Goal: Information Seeking & Learning: Find specific fact

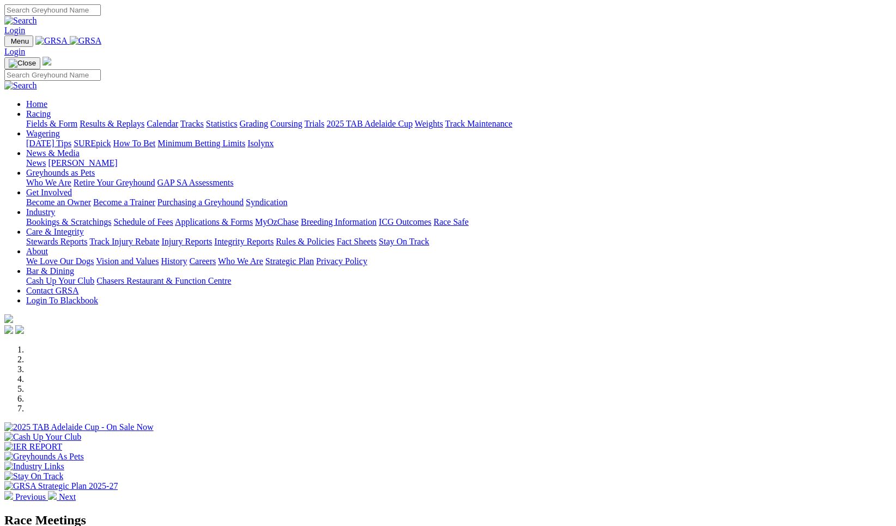
scroll to position [320, 0]
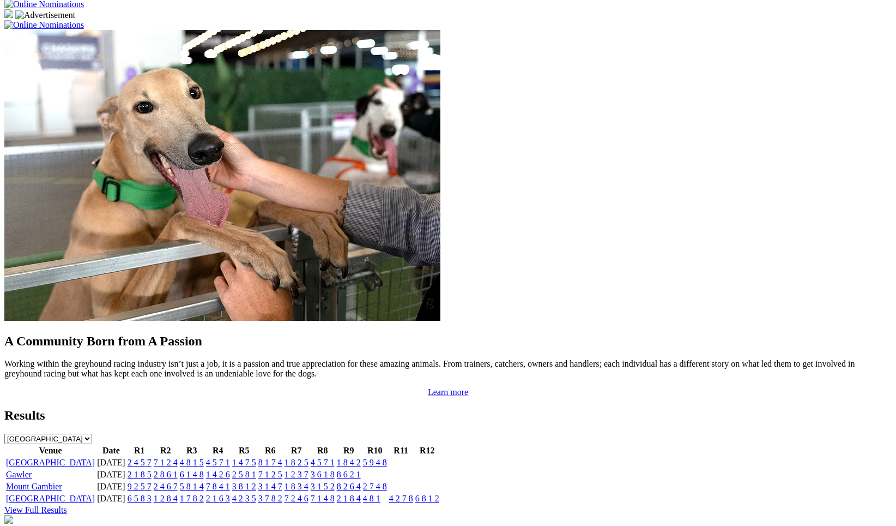
scroll to position [868, 0]
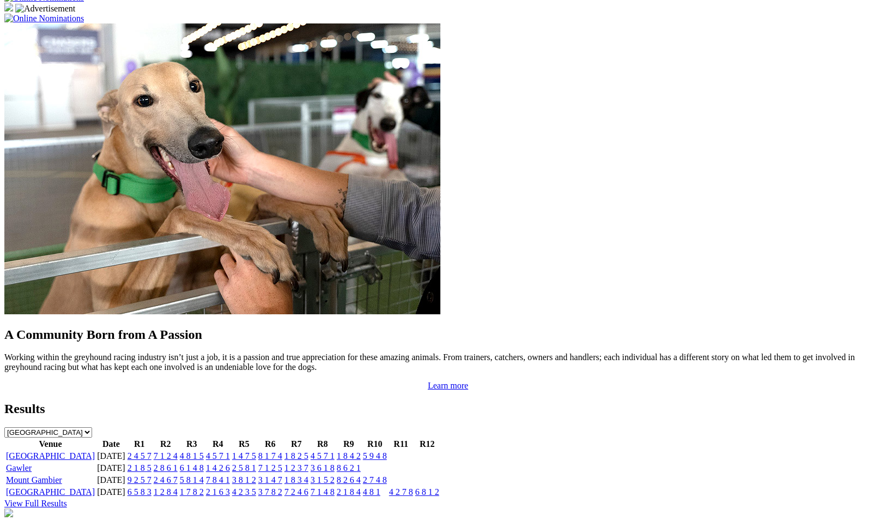
click at [178, 451] on link "7 1 2 4" at bounding box center [166, 455] width 24 height 9
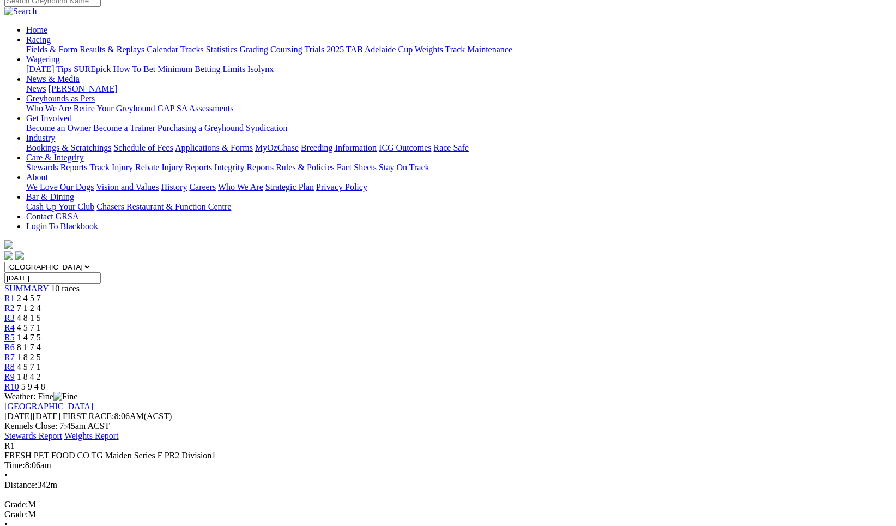
scroll to position [94, 0]
click at [278, 303] on div "R2 7 1 2 4" at bounding box center [448, 308] width 888 height 10
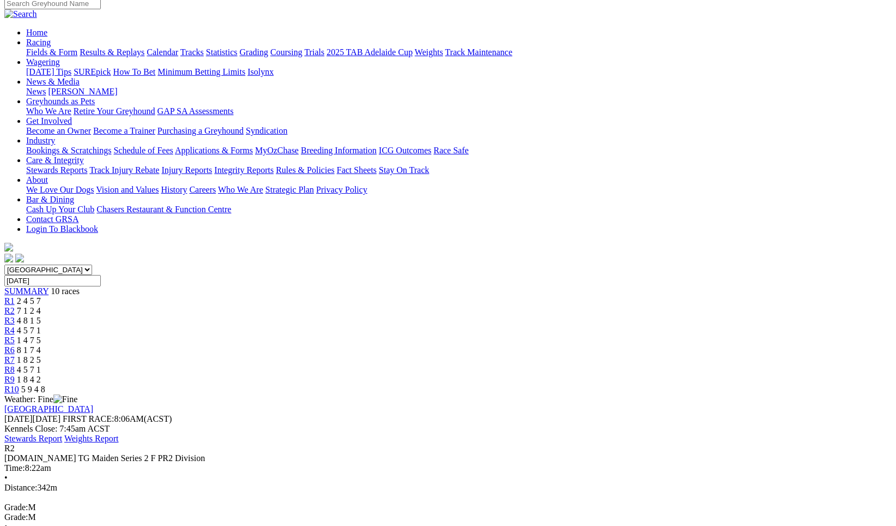
click at [41, 316] on span "4 8 1 5" at bounding box center [29, 320] width 24 height 9
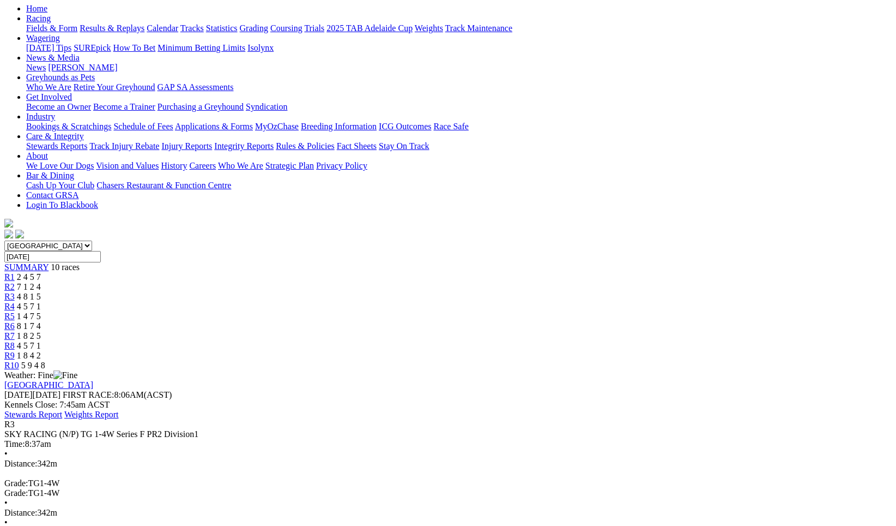
scroll to position [115, 0]
click at [41, 302] on span "4 5 7 1" at bounding box center [29, 306] width 24 height 9
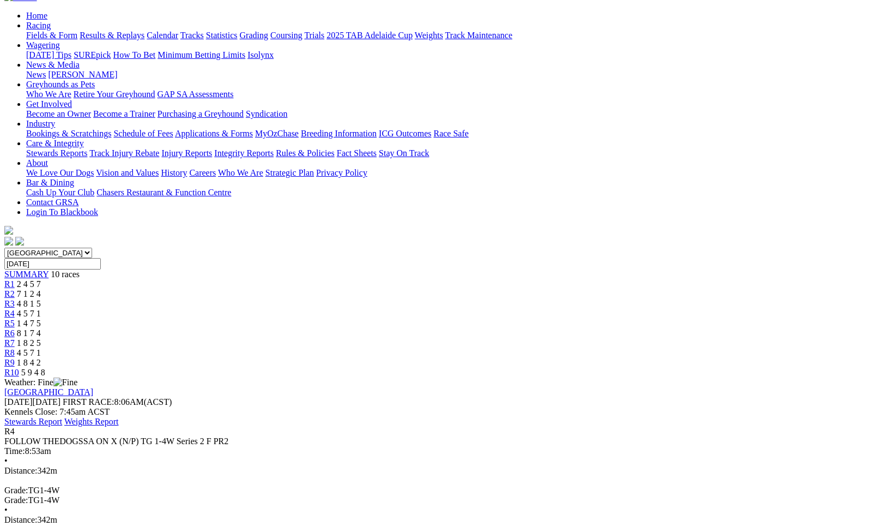
scroll to position [83, 0]
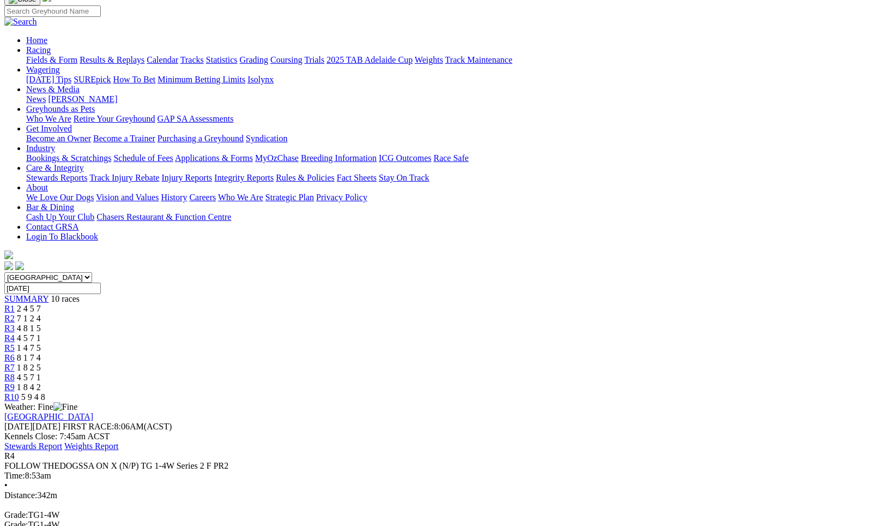
click at [41, 343] on span "1 4 7 5" at bounding box center [29, 347] width 24 height 9
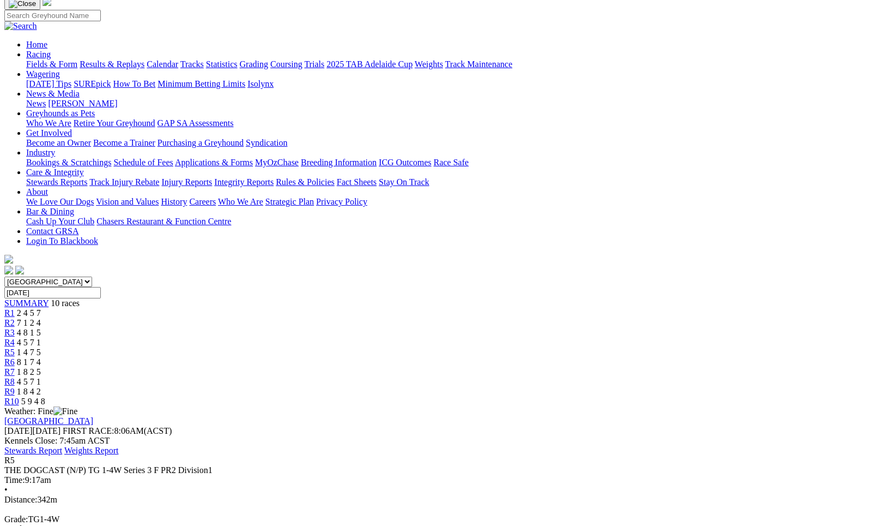
scroll to position [83, 0]
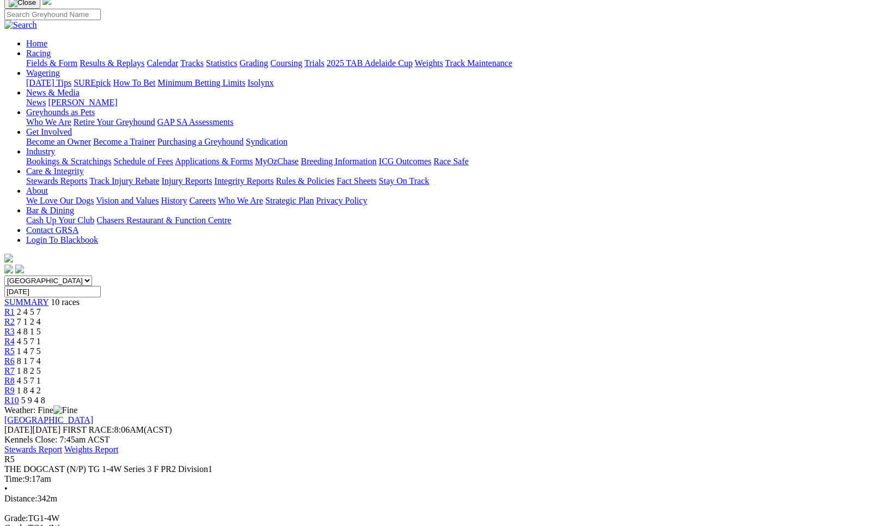
click at [41, 356] on span "8 1 7 4" at bounding box center [29, 360] width 24 height 9
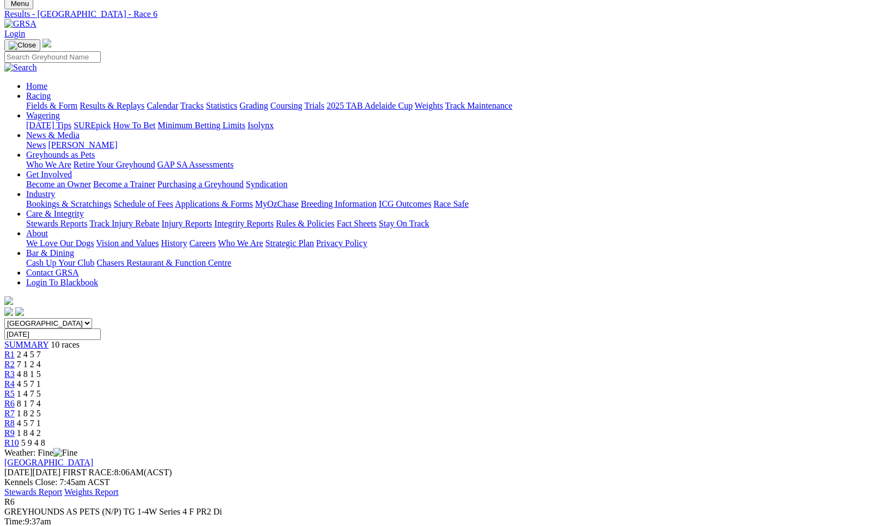
scroll to position [37, 0]
click at [580, 410] on div "R7 1 8 2 5" at bounding box center [448, 415] width 888 height 10
click at [41, 410] on span "1 8 2 5" at bounding box center [29, 414] width 24 height 9
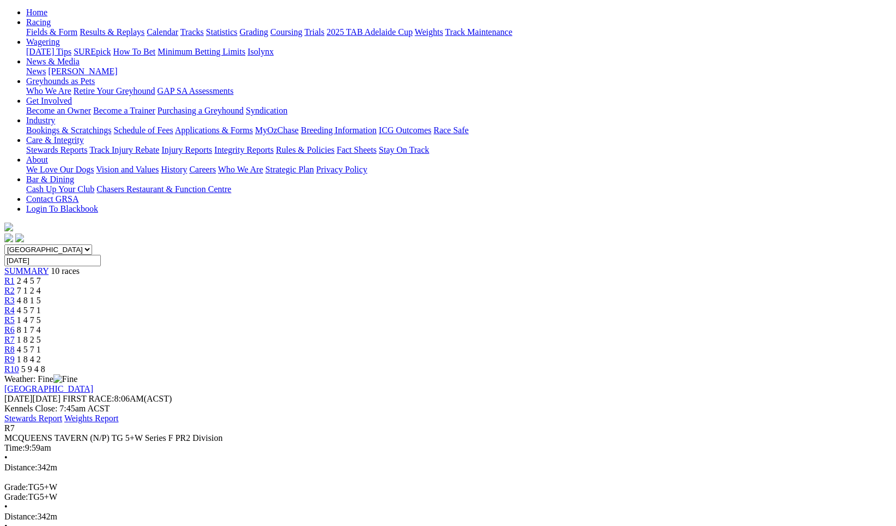
scroll to position [110, 0]
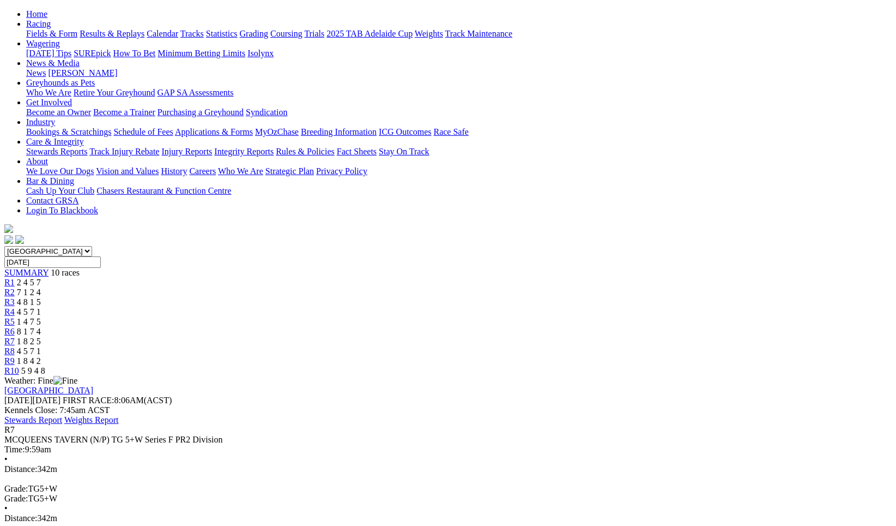
click at [41, 346] on span "4 5 7 1" at bounding box center [29, 350] width 24 height 9
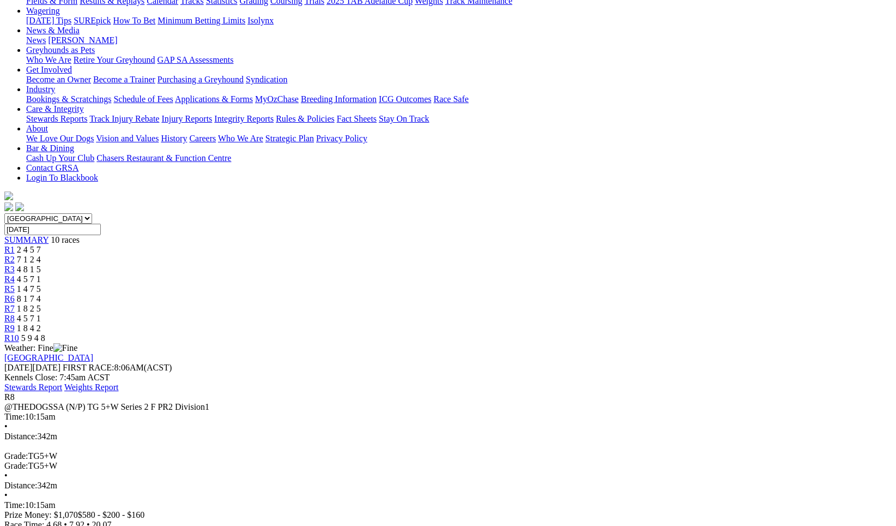
scroll to position [144, 0]
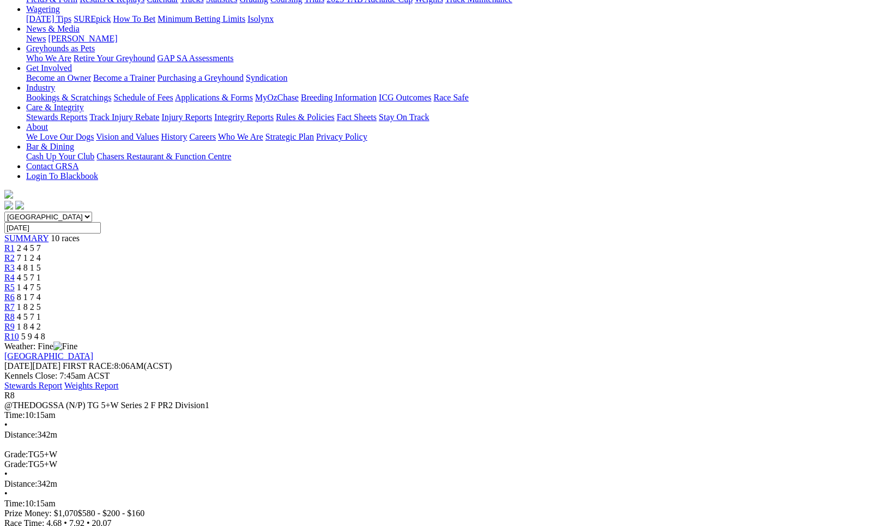
click at [698, 322] on div "R9 1 8 4 2" at bounding box center [448, 327] width 888 height 10
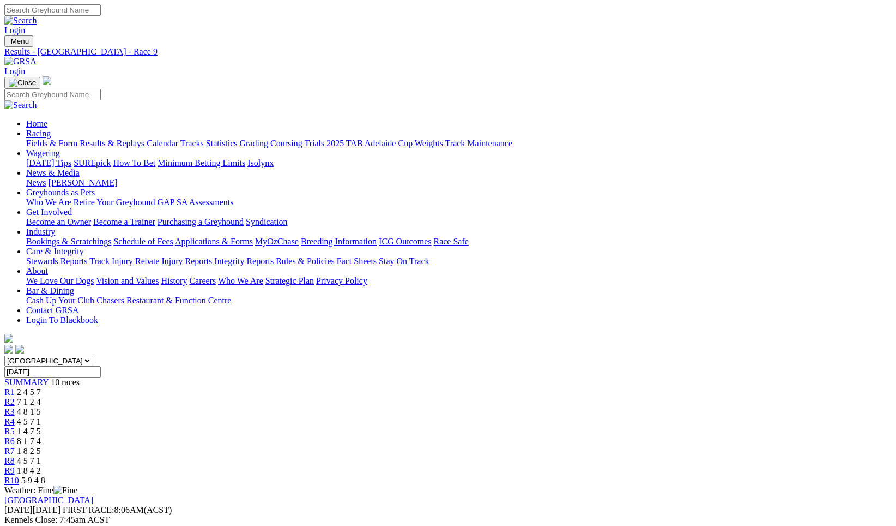
click at [45, 476] on span "5 9 4 8" at bounding box center [33, 480] width 24 height 9
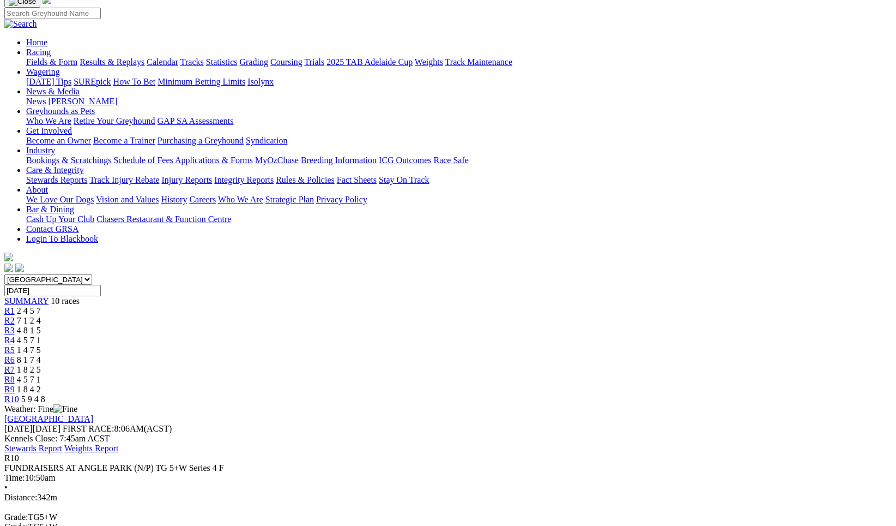
scroll to position [77, 0]
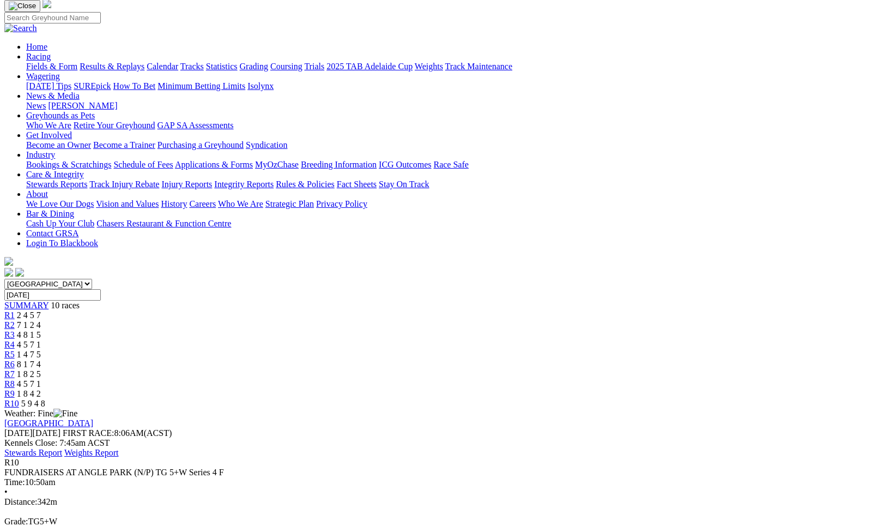
click at [41, 389] on span "1 8 4 2" at bounding box center [29, 393] width 24 height 9
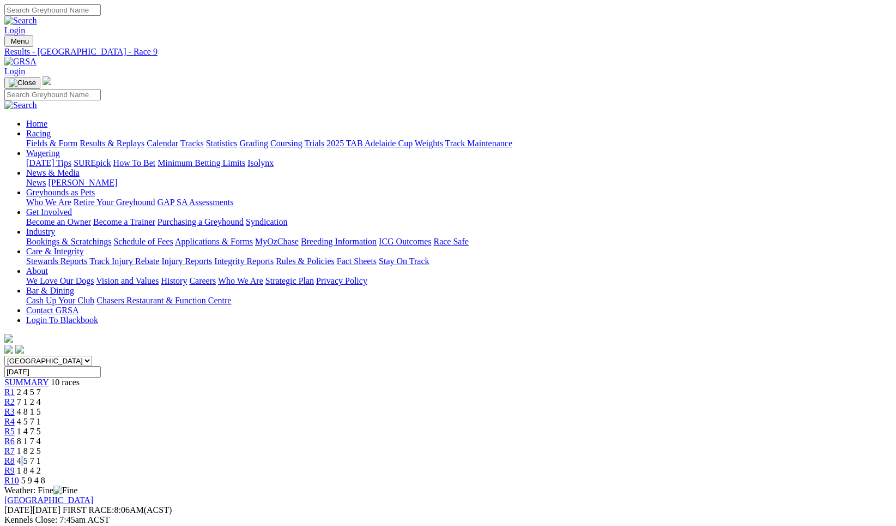
click at [41, 456] on span "4 5 7 1" at bounding box center [29, 460] width 24 height 9
click at [41, 446] on span "1 8 2 5" at bounding box center [29, 450] width 24 height 9
click at [41, 436] on span "8 1 7 4" at bounding box center [29, 440] width 24 height 9
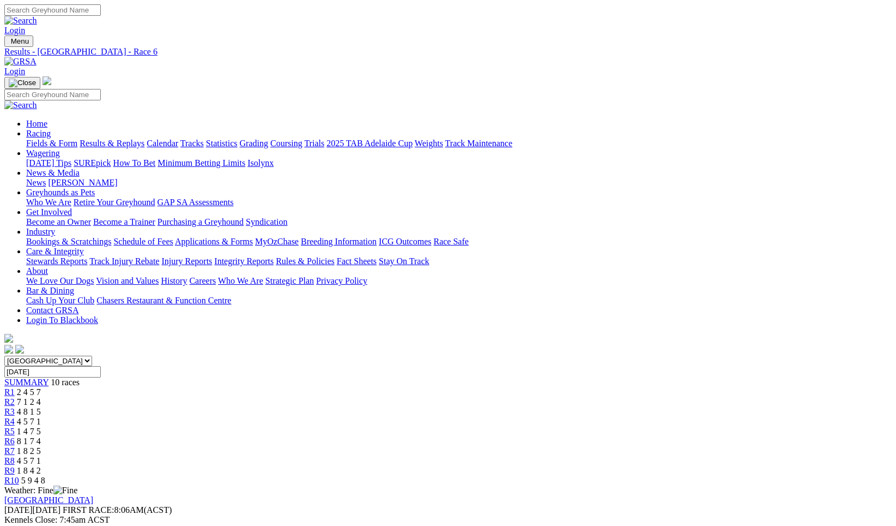
click at [41, 426] on span "1 4 7 5" at bounding box center [29, 430] width 24 height 9
click at [41, 417] on span "4 5 7 1" at bounding box center [29, 421] width 24 height 9
click at [41, 407] on span "4 8 1 5" at bounding box center [29, 411] width 24 height 9
click at [41, 397] on span "7 1 2 4" at bounding box center [29, 401] width 24 height 9
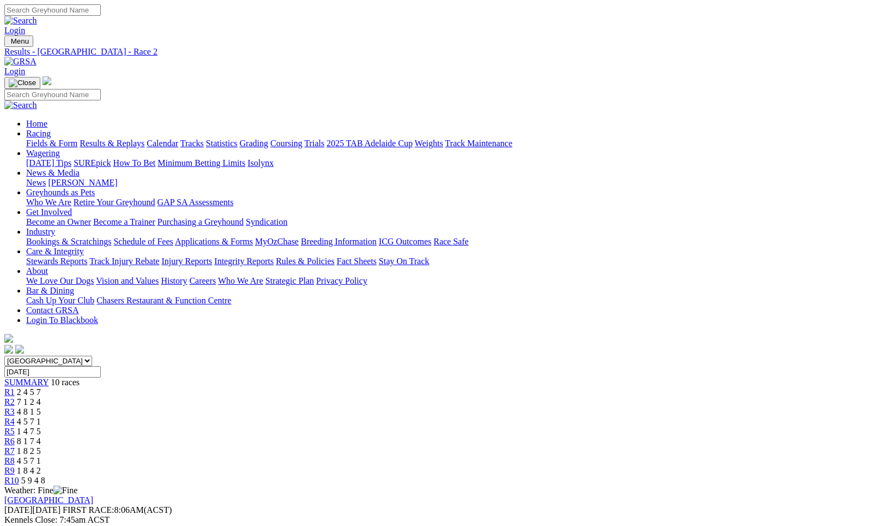
click at [41, 387] on span "2 4 5 7" at bounding box center [29, 391] width 24 height 9
